Goal: Register for event/course

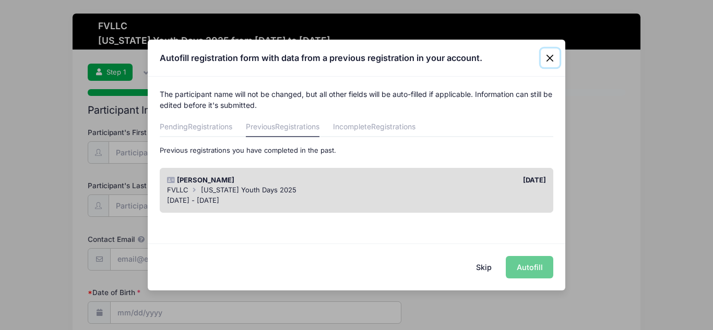
click at [551, 56] on button "Close" at bounding box center [550, 58] width 19 height 19
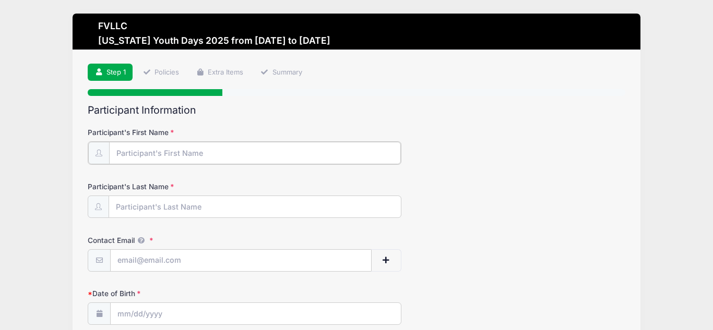
click at [285, 154] on input "Participant's First Name" at bounding box center [255, 153] width 292 height 22
type input "[PERSON_NAME]"
type input "[EMAIL_ADDRESS][DOMAIN_NAME]"
type input "719 Shadow Lane"
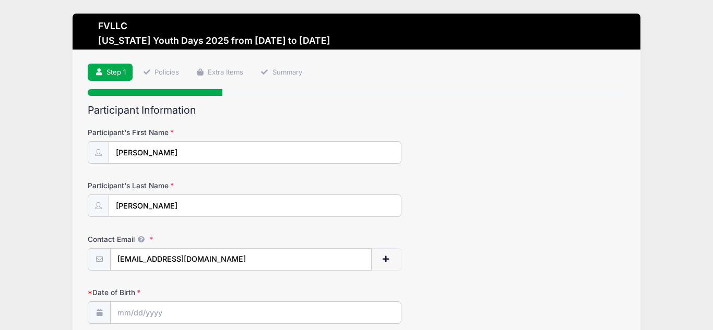
type input "Kalispell"
select select "MT"
type input "59901"
type input "(406) 309-4532"
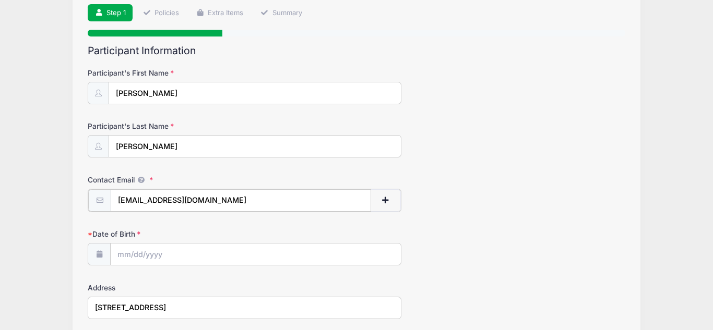
scroll to position [62, 0]
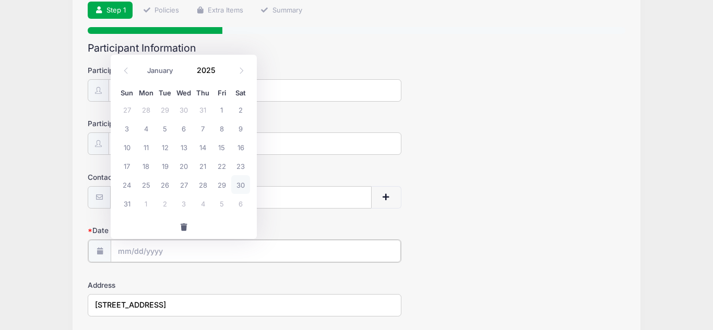
click at [202, 252] on input "Date of Birth" at bounding box center [256, 251] width 290 height 22
click at [128, 70] on icon at bounding box center [126, 70] width 7 height 7
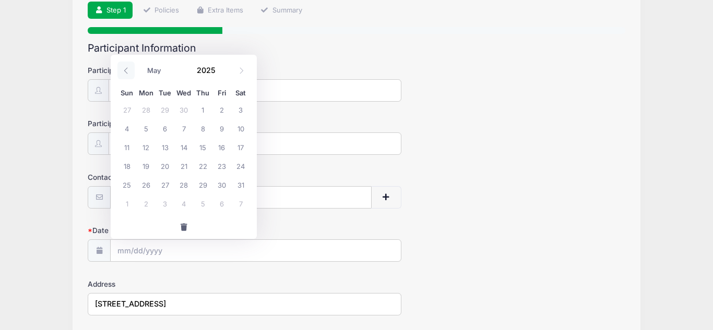
select select "3"
click at [164, 146] on span "15" at bounding box center [165, 147] width 19 height 19
type input "04/15/2025"
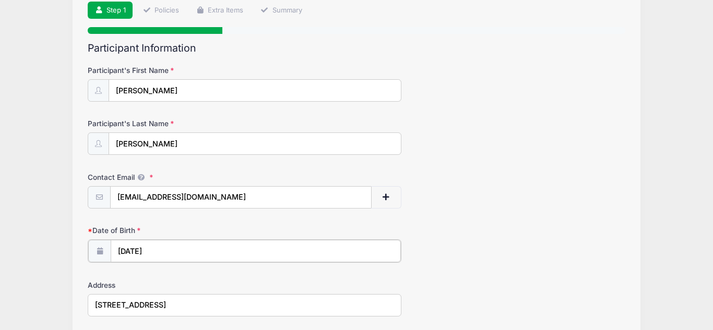
click at [163, 250] on input "04/15/2025" at bounding box center [256, 251] width 290 height 22
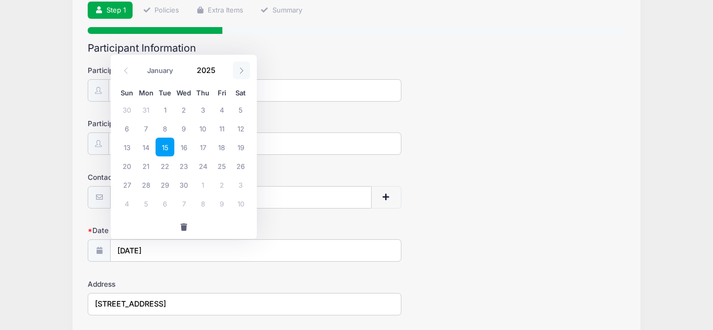
click at [242, 71] on icon at bounding box center [241, 70] width 7 height 7
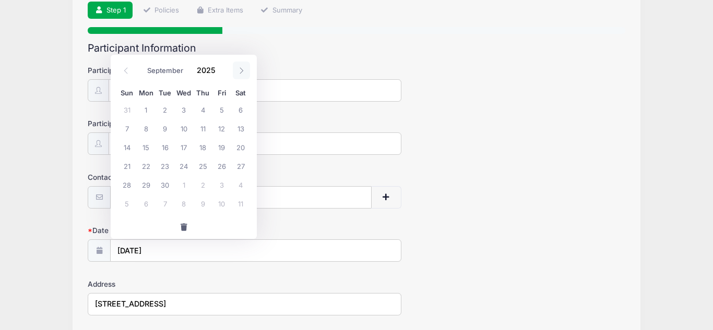
click at [242, 71] on icon at bounding box center [241, 70] width 7 height 7
select select "9"
click at [221, 76] on span at bounding box center [221, 74] width 7 height 8
click at [221, 75] on span at bounding box center [221, 74] width 7 height 8
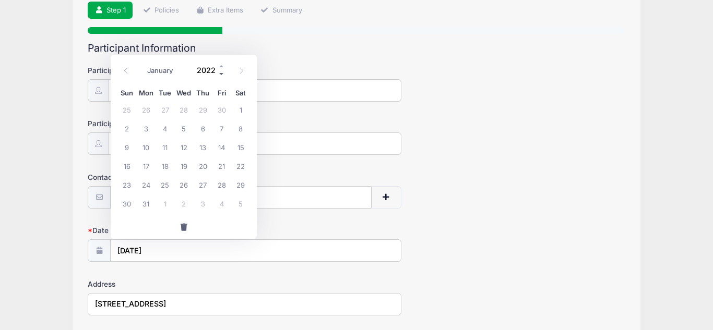
click at [221, 75] on span at bounding box center [221, 74] width 7 height 8
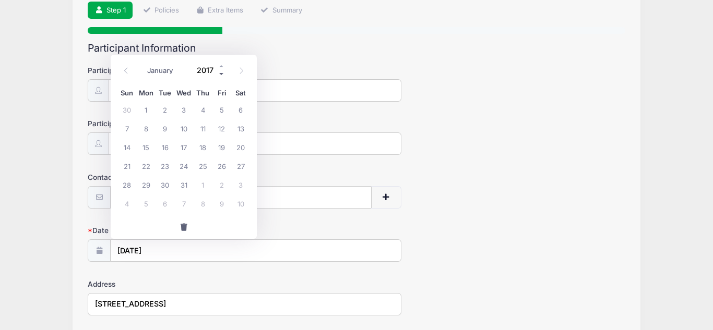
click at [221, 75] on span at bounding box center [221, 74] width 7 height 8
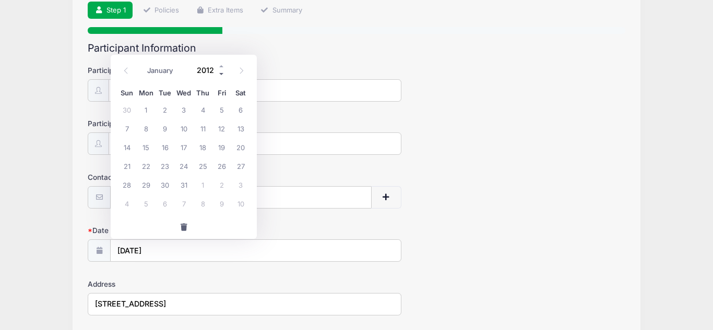
click at [221, 75] on span at bounding box center [221, 74] width 7 height 8
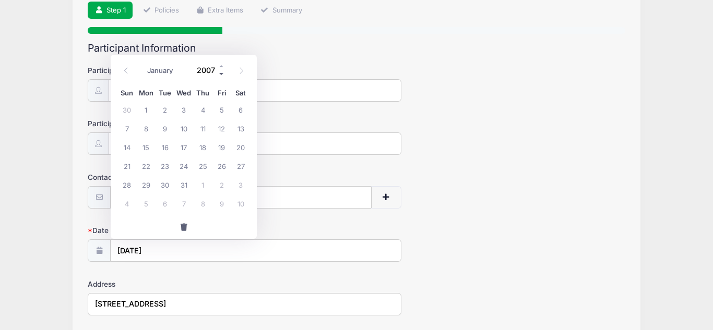
click at [221, 75] on span at bounding box center [221, 74] width 7 height 8
type input "2004"
click at [124, 68] on icon at bounding box center [126, 70] width 7 height 7
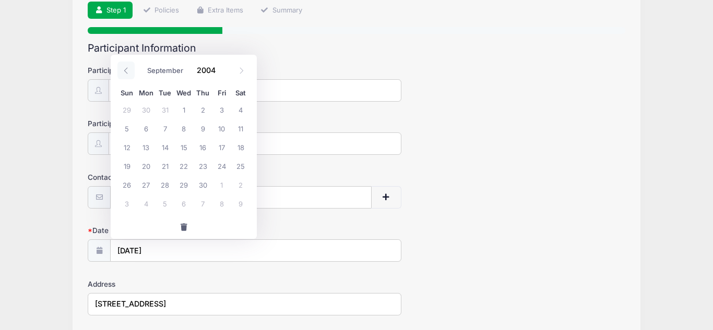
click at [124, 68] on icon at bounding box center [126, 70] width 7 height 7
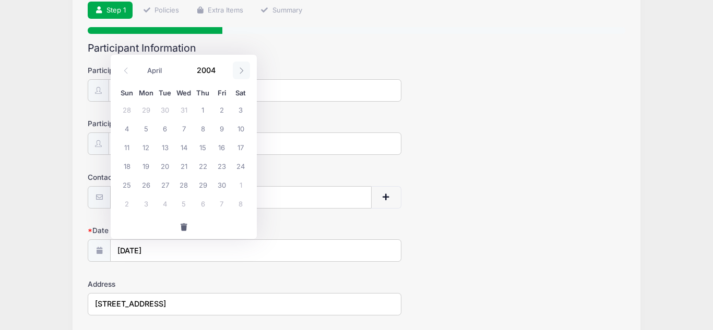
click at [238, 70] on icon at bounding box center [241, 70] width 7 height 7
select select "4"
click at [220, 66] on span at bounding box center [221, 66] width 7 height 8
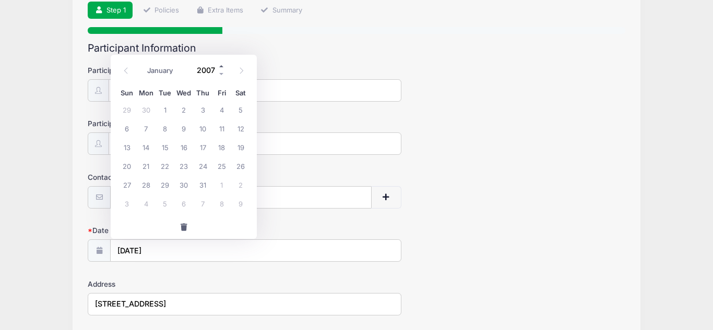
click at [220, 66] on span at bounding box center [221, 66] width 7 height 8
type input "2010"
click at [126, 71] on icon at bounding box center [126, 70] width 7 height 7
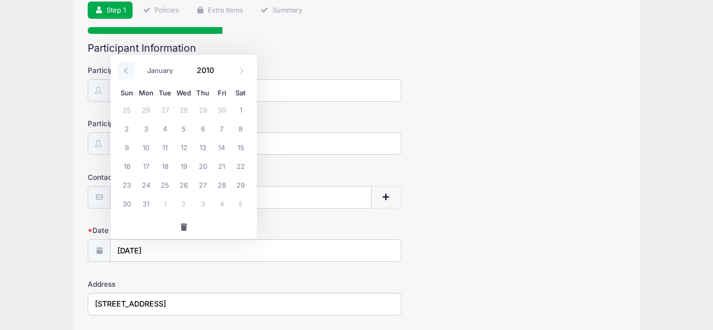
select select "3"
click at [202, 148] on span "15" at bounding box center [202, 147] width 19 height 19
type input "04/15/2010"
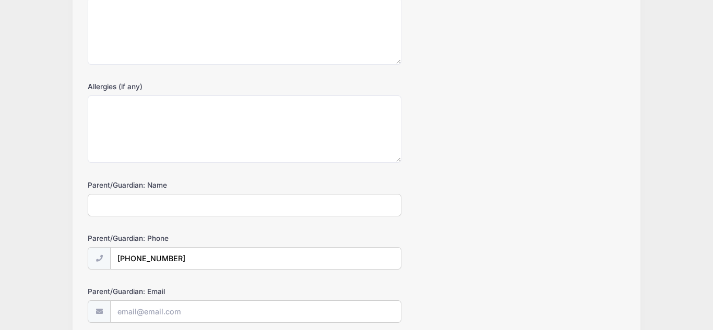
scroll to position [570, 0]
click at [226, 205] on input "Parent/Guardian: Name" at bounding box center [245, 206] width 314 height 22
type input "Nichole Wuollet"
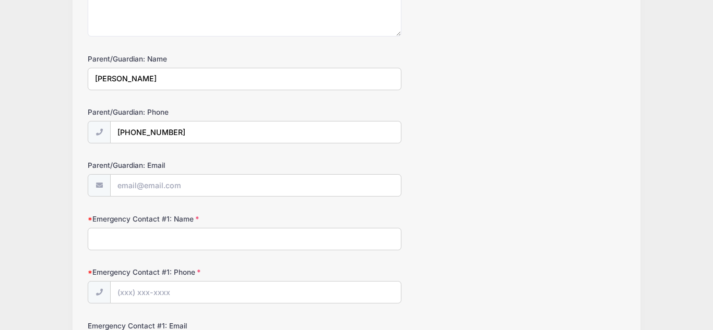
scroll to position [701, 0]
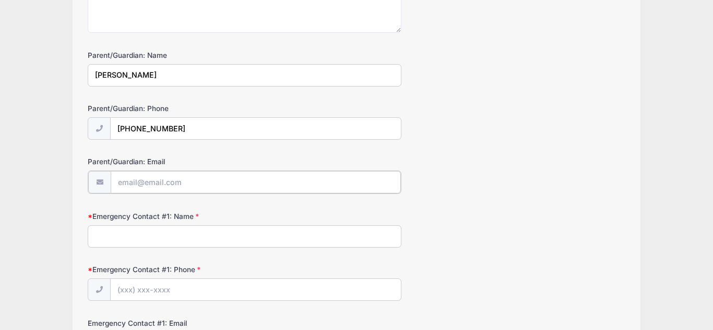
click at [250, 178] on input "Parent/Guardian: Email" at bounding box center [256, 182] width 290 height 22
type input "[EMAIL_ADDRESS][DOMAIN_NAME]"
type input "(406) 309-4532"
click at [214, 234] on input "Emergency Contact #1: Name" at bounding box center [245, 235] width 314 height 22
type input "Nichole Wuollet"
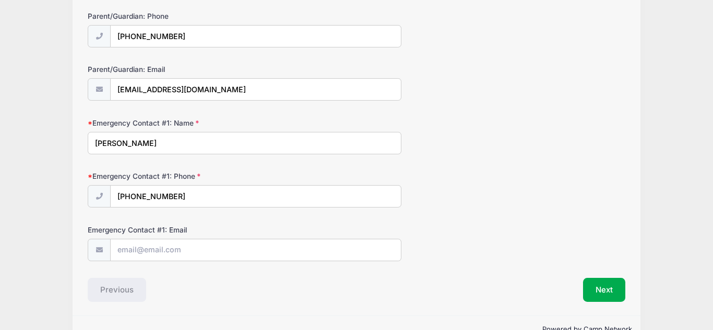
scroll to position [820, 0]
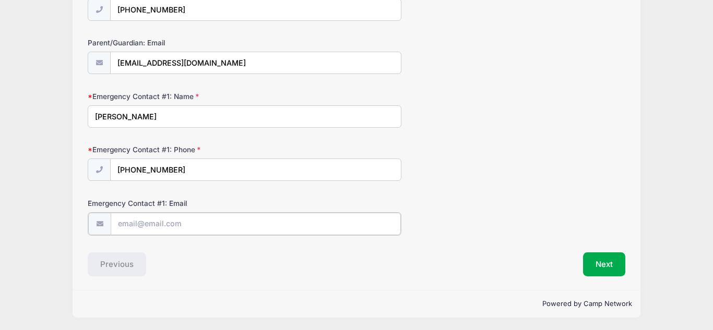
click at [286, 223] on input "Emergency Contact #1: Email" at bounding box center [256, 224] width 290 height 22
type input "[EMAIL_ADDRESS][DOMAIN_NAME]"
click at [604, 261] on button "Next" at bounding box center [604, 264] width 42 height 24
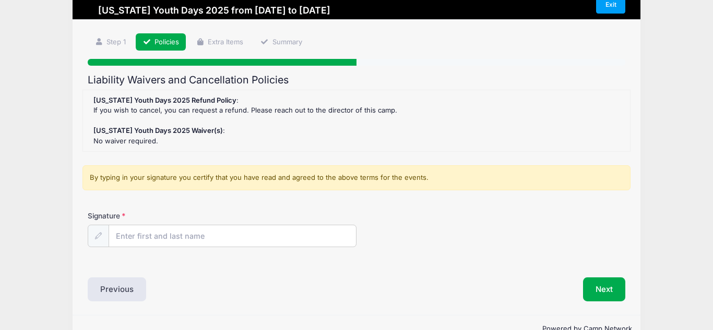
scroll to position [0, 0]
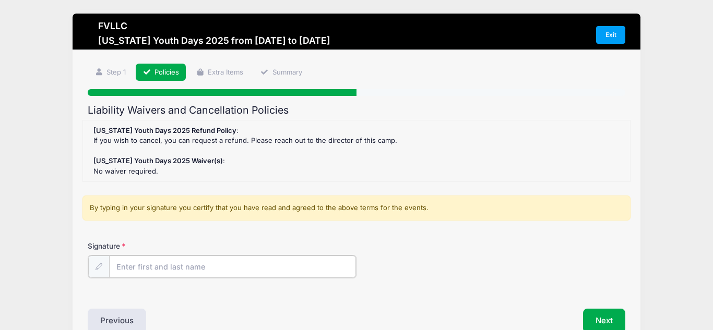
click at [333, 264] on input "Signature" at bounding box center [232, 267] width 247 height 22
type input "Nichole Wuollet"
click at [597, 317] on button "Next" at bounding box center [604, 320] width 42 height 24
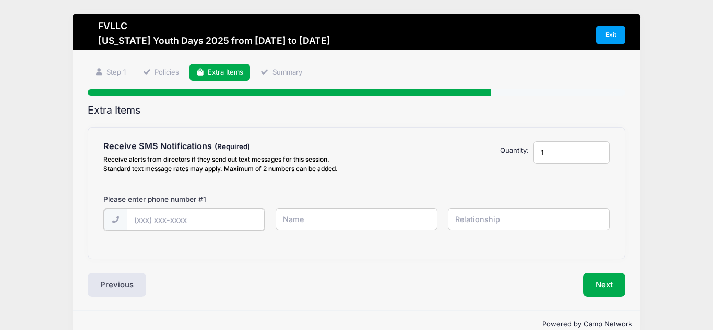
click at [236, 223] on input "text" at bounding box center [196, 220] width 138 height 22
type input "(406) 309-4532"
click at [318, 220] on input "text" at bounding box center [357, 219] width 162 height 22
click at [328, 218] on input "Nichole" at bounding box center [357, 219] width 162 height 22
type input "Nichole Wuollet"
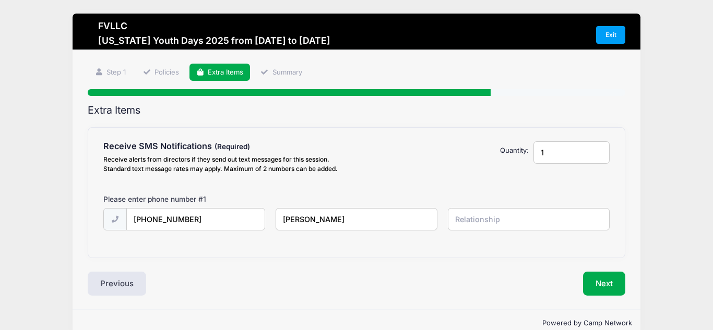
click at [517, 219] on input "text" at bounding box center [529, 219] width 162 height 22
click at [509, 222] on input "text" at bounding box center [529, 219] width 162 height 22
type input "Mom"
click at [600, 282] on button "Next" at bounding box center [604, 284] width 42 height 24
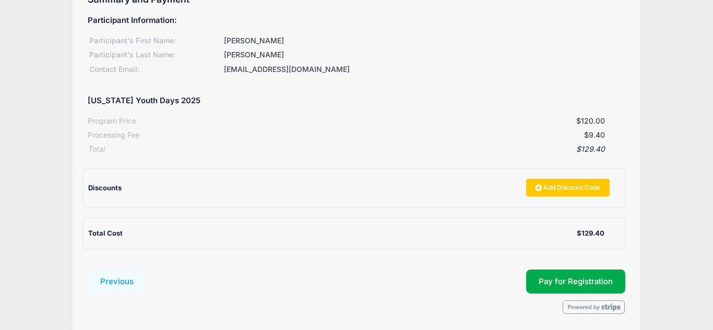
scroll to position [111, 0]
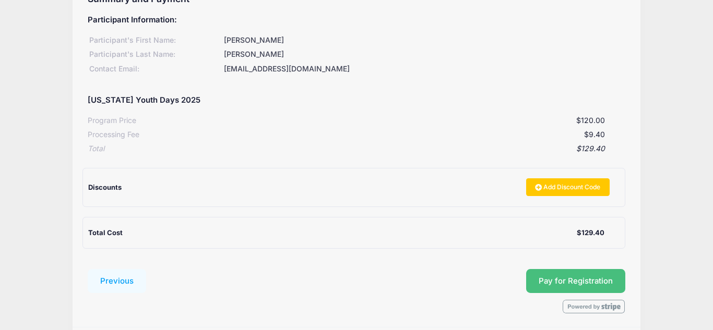
click at [550, 273] on button "Pay for Registration" at bounding box center [575, 281] width 99 height 24
